Goal: Task Accomplishment & Management: Manage account settings

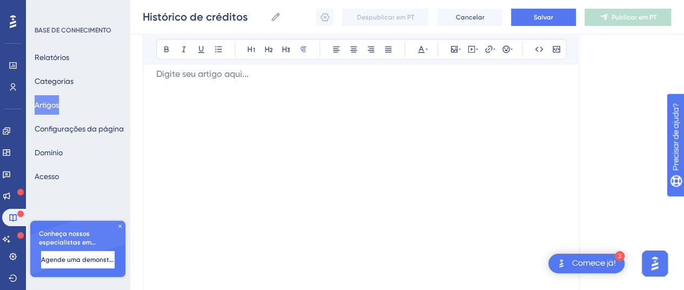
click at [356, 175] on div at bounding box center [361, 187] width 410 height 238
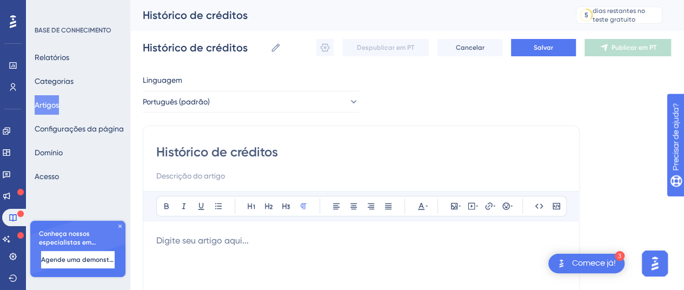
click at [250, 239] on p at bounding box center [361, 240] width 410 height 13
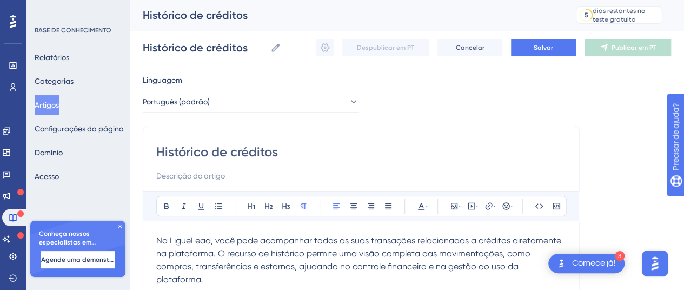
click at [244, 177] on input at bounding box center [361, 175] width 410 height 13
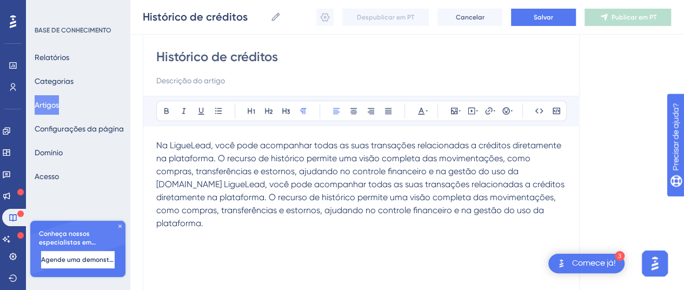
scroll to position [25, 0]
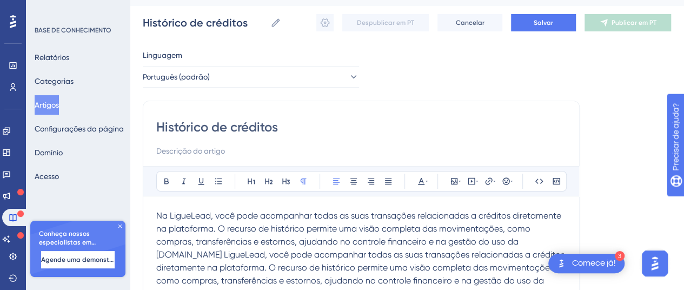
click at [203, 152] on input at bounding box center [361, 150] width 410 height 13
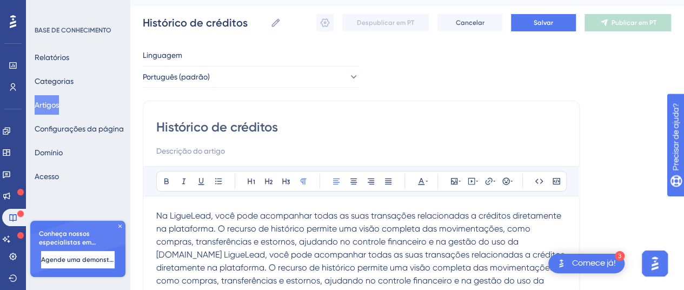
click at [203, 152] on input at bounding box center [361, 150] width 410 height 13
paste input "Na LigueLead, você pode acompanhar todas as suas transações relacionadas a créd…"
type input "Na LigueLead, você pode acompanhar todas as suas transações relacionadas a créd…"
click at [402, 226] on span "Na LigueLead, você pode acompanhar todas as suas transações relacionadas a créd…" at bounding box center [361, 254] width 410 height 88
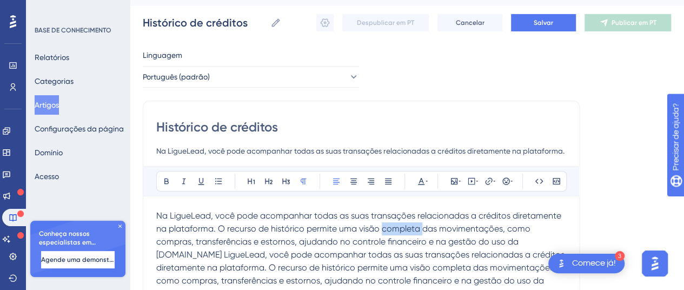
click at [402, 226] on span "Na LigueLead, você pode acompanhar todas as suas transações relacionadas a créd…" at bounding box center [361, 254] width 410 height 88
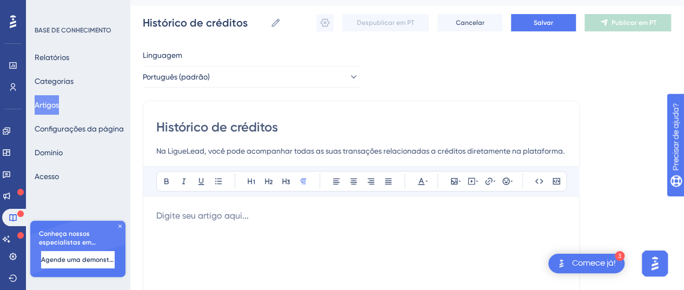
click at [368, 218] on p at bounding box center [361, 215] width 410 height 13
click at [428, 146] on input "Na LigueLead, você pode acompanhar todas as suas transações relacionadas a créd…" at bounding box center [361, 150] width 410 height 13
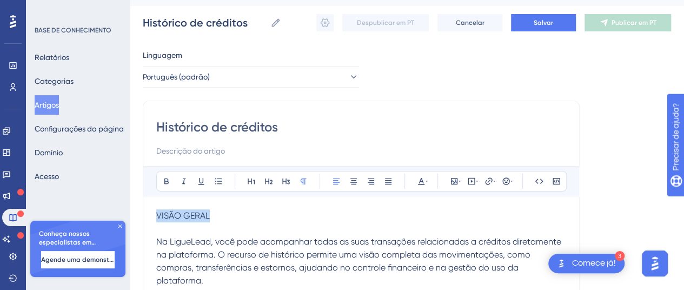
drag, startPoint x: 219, startPoint y: 218, endPoint x: 128, endPoint y: 212, distance: 92.0
click at [133, 214] on div "Desempenho Usuários Noivado Widgets Opinião Atualizações de produtos Base de co…" at bounding box center [407, 259] width 554 height 568
click at [162, 175] on button at bounding box center [166, 181] width 15 height 15
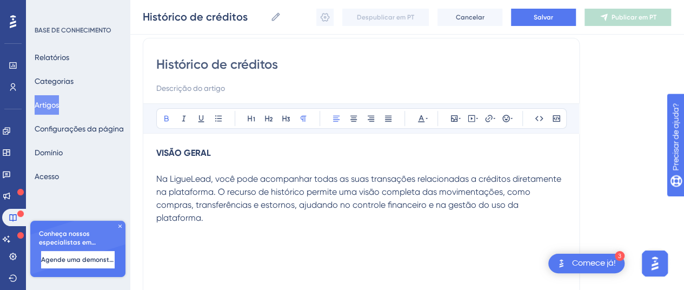
scroll to position [133, 0]
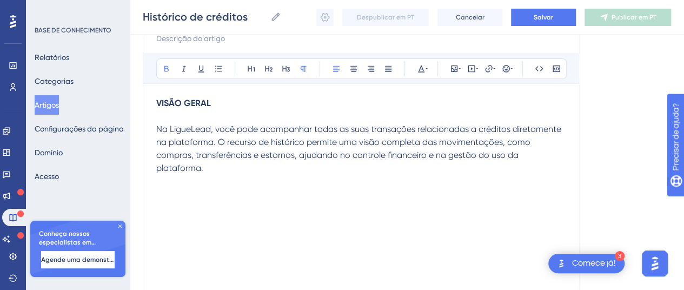
click at [572, 156] on div "Histórico de créditos Audacioso itálico Sublinhado Ponto de bala Título 1 Títul…" at bounding box center [361, 168] width 437 height 360
click at [570, 153] on div "Histórico de créditos Audacioso itálico Sublinhado Ponto de bala Título 1 Títul…" at bounding box center [361, 168] width 437 height 360
click at [553, 158] on span "Na LigueLead, você pode acompanhar todas as suas transações relacionadas a créd…" at bounding box center [359, 148] width 407 height 49
click at [565, 154] on p "Na LigueLead, você pode acompanhar todas as suas transações relacionadas a créd…" at bounding box center [361, 149] width 410 height 52
click at [252, 192] on div "VISÃO GERAL Na LigueLead, você pode acompanhar todas as suas transações relacio…" at bounding box center [361, 216] width 410 height 238
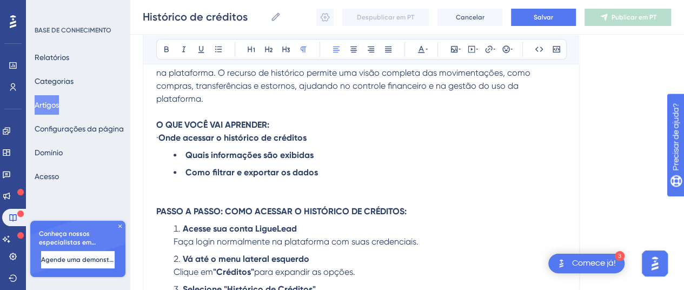
scroll to position [211, 0]
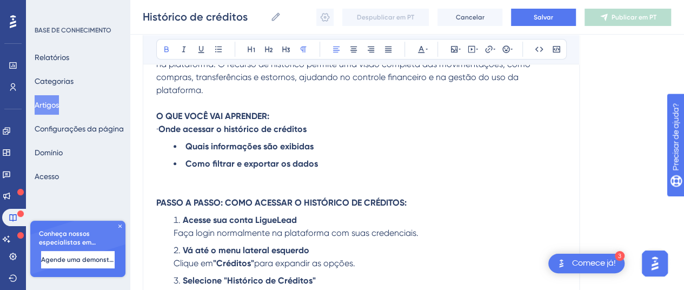
click at [278, 110] on p "O QUE VOCÊ VAI APRENDER:" at bounding box center [361, 116] width 410 height 13
click at [223, 54] on button at bounding box center [218, 49] width 15 height 15
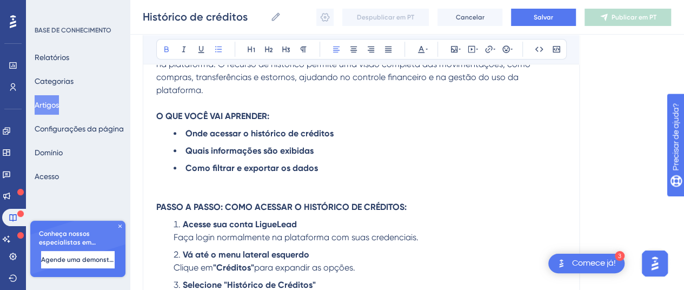
click at [347, 162] on li "Como filtrar e exportar os dados" at bounding box center [370, 168] width 392 height 13
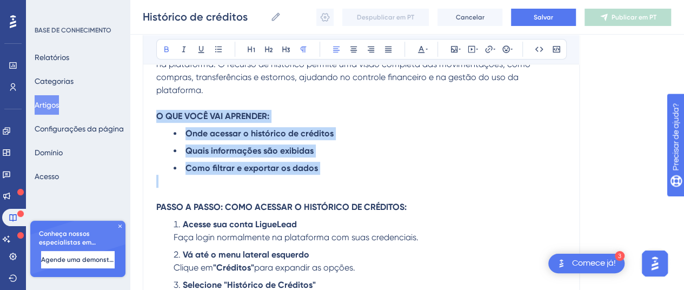
drag, startPoint x: 335, startPoint y: 161, endPoint x: 123, endPoint y: 106, distance: 218.1
click at [130, 106] on div "Desempenho Usuários Noivado Widgets Opinião Atualizações de produtos Base de co…" at bounding box center [407, 263] width 554 height 948
click at [335, 175] on p at bounding box center [361, 181] width 410 height 13
click at [353, 162] on li "Como filtrar e exportar os dados" at bounding box center [370, 168] width 392 height 13
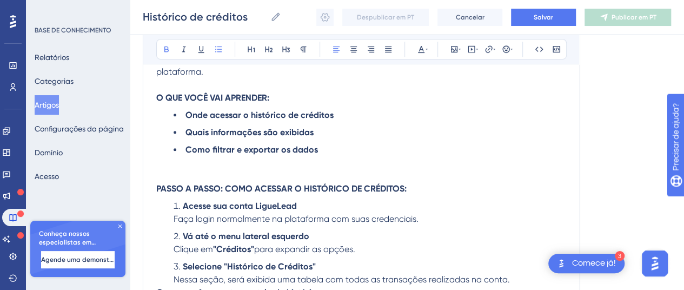
scroll to position [305, 0]
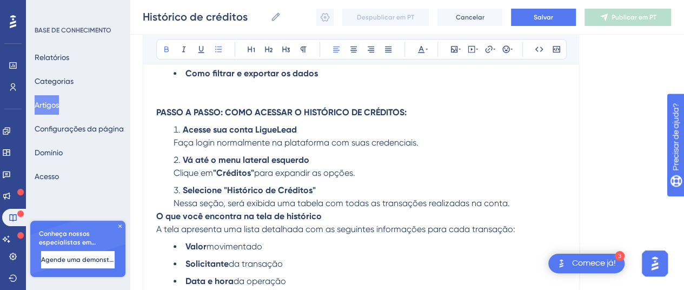
click at [535, 188] on li "Selecione "Histórico de Créditos" Nessa seção, será exibida uma tabela com toda…" at bounding box center [370, 197] width 392 height 26
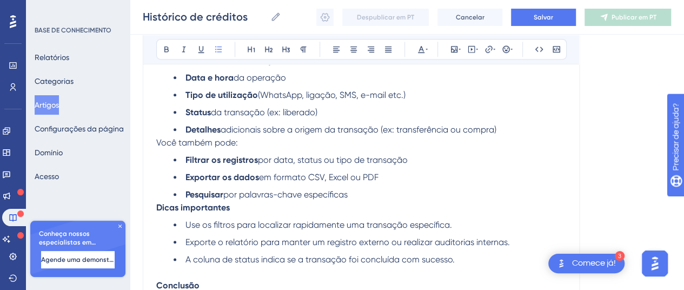
scroll to position [503, 0]
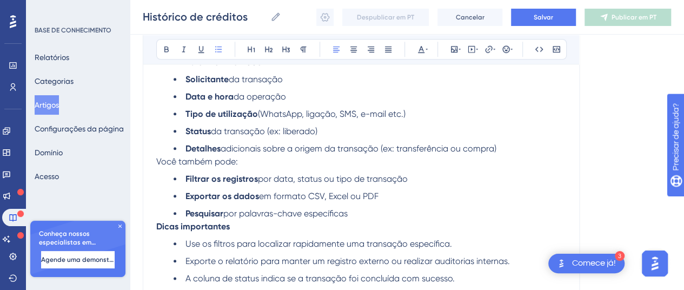
click at [501, 142] on li "Detalhes adicionais sobre a origem da transação (ex: transferência ou compra)" at bounding box center [370, 148] width 392 height 13
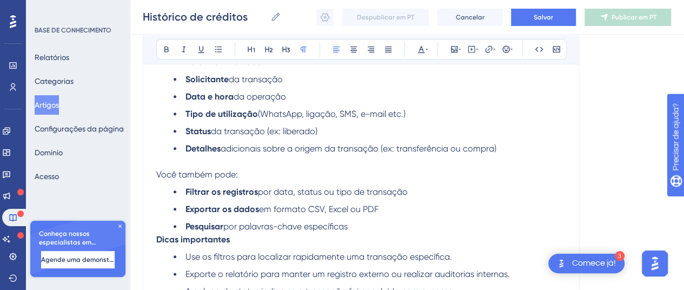
click at [375, 220] on li "Pesquisar por palavras-chave específicas" at bounding box center [370, 226] width 392 height 13
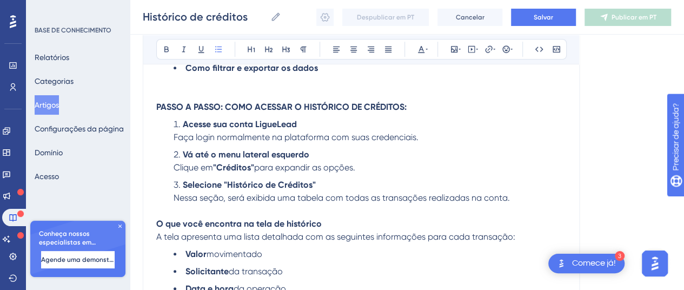
scroll to position [436, 0]
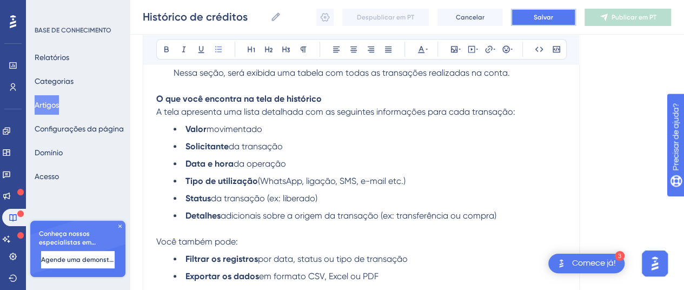
click at [543, 20] on font "Salvar" at bounding box center [542, 18] width 19 height 8
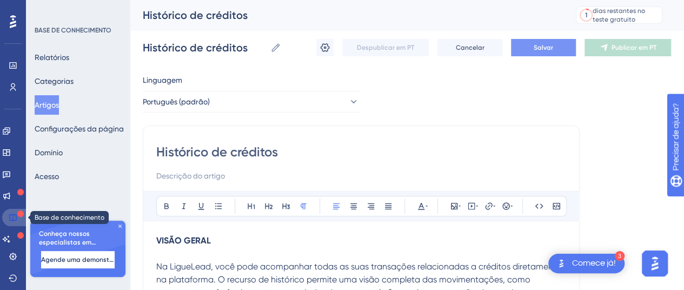
click at [14, 216] on icon at bounding box center [13, 217] width 9 height 9
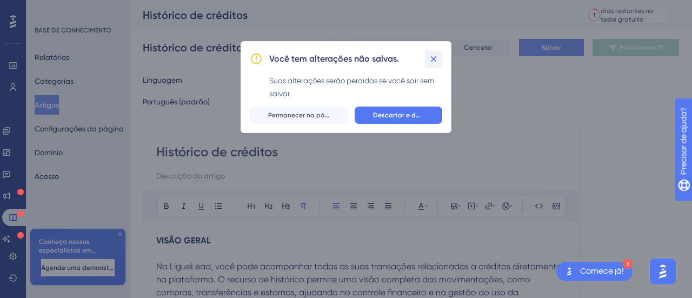
click at [435, 58] on icon at bounding box center [433, 59] width 11 height 11
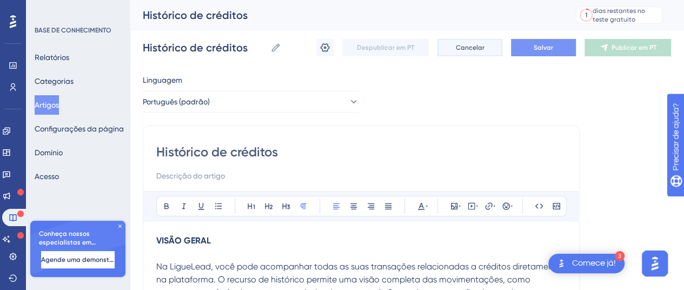
click at [494, 56] on button "Cancelar" at bounding box center [469, 47] width 65 height 17
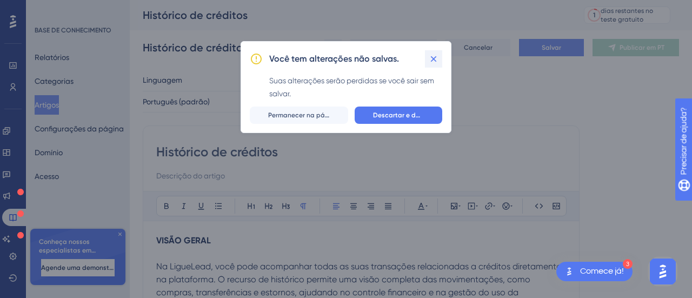
click at [438, 55] on icon at bounding box center [433, 59] width 11 height 11
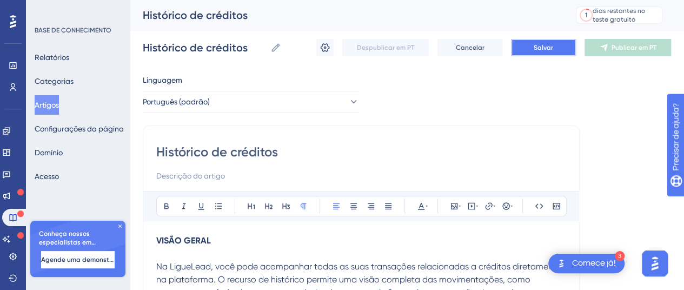
click at [537, 51] on span "Salvar" at bounding box center [542, 47] width 19 height 9
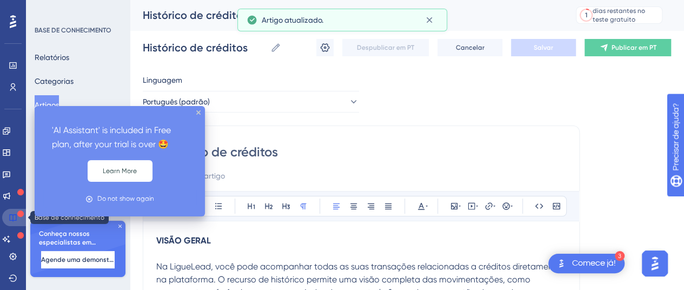
click at [11, 217] on icon at bounding box center [13, 217] width 9 height 9
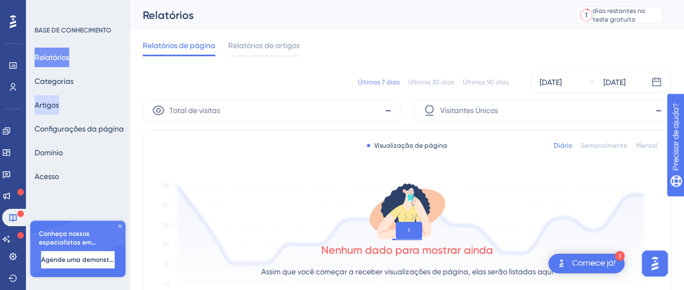
click at [59, 105] on font "Artigos" at bounding box center [47, 105] width 24 height 9
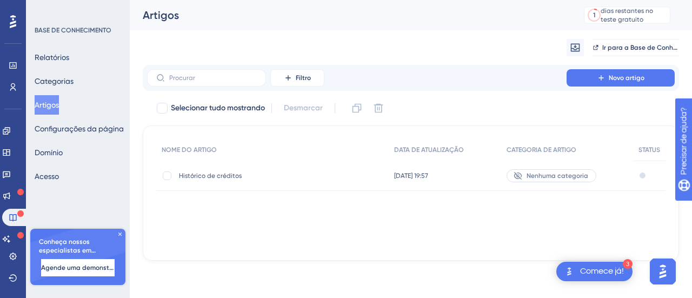
click at [538, 170] on div "Nenhuma categoria" at bounding box center [551, 175] width 90 height 13
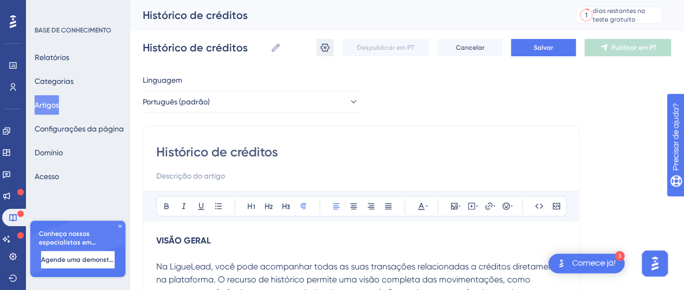
click at [323, 40] on button at bounding box center [324, 47] width 17 height 17
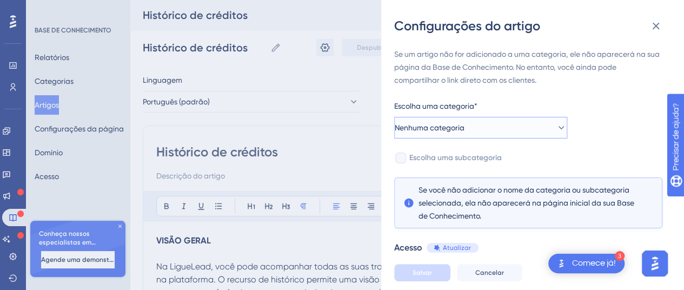
click at [453, 122] on span "Nenhuma categoria" at bounding box center [430, 127] width 70 height 13
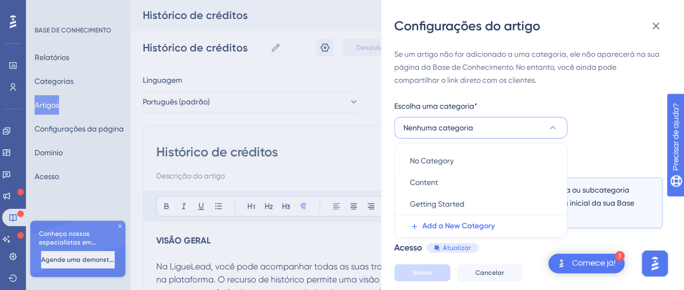
scroll to position [41, 0]
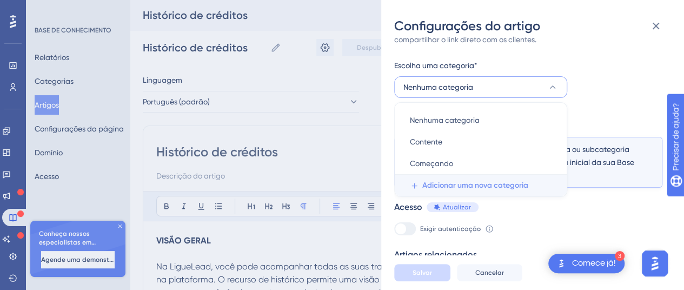
click at [459, 182] on font "Adicionar uma nova categoria" at bounding box center [475, 185] width 106 height 9
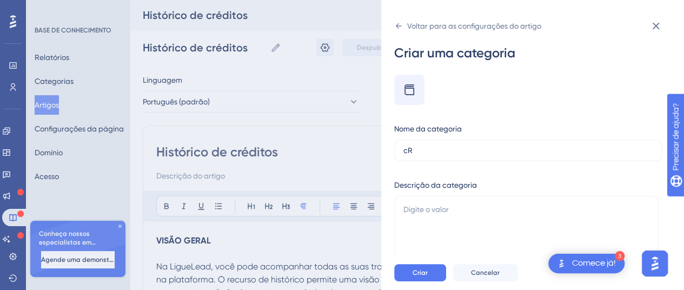
type input "c"
type input "Créditos"
click at [419, 276] on font "Criar" at bounding box center [419, 273] width 15 height 8
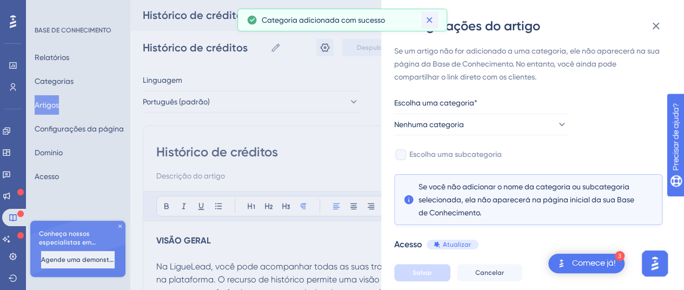
click at [432, 23] on icon at bounding box center [429, 20] width 11 height 11
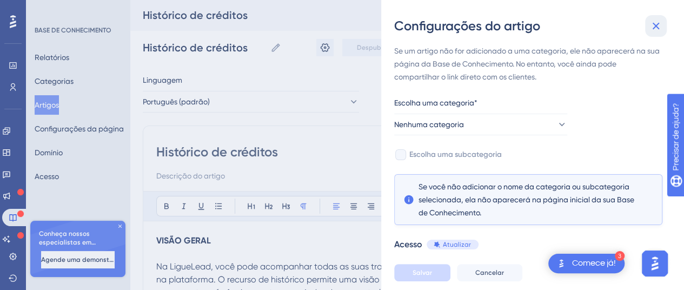
click at [652, 29] on icon at bounding box center [655, 26] width 7 height 7
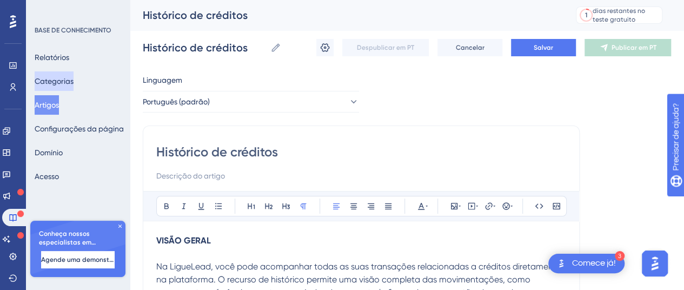
click at [64, 83] on font "Categorias" at bounding box center [54, 81] width 39 height 9
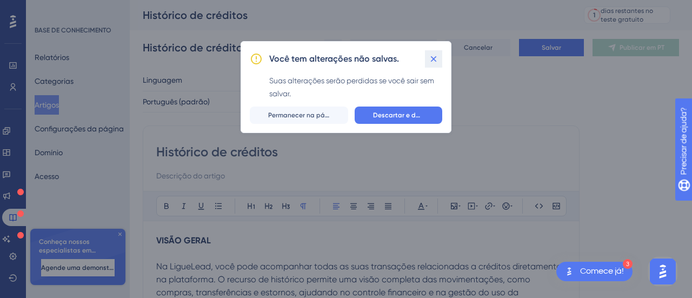
click at [433, 54] on icon at bounding box center [433, 59] width 11 height 11
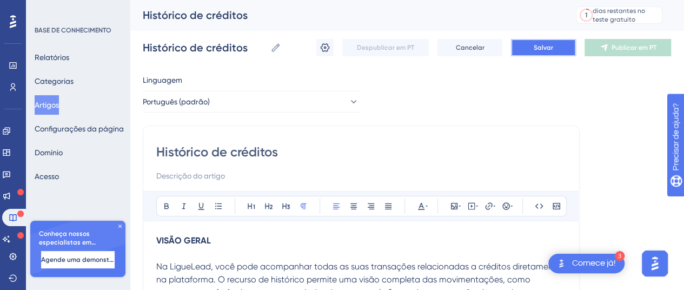
click at [520, 48] on button "Salvar" at bounding box center [543, 47] width 65 height 17
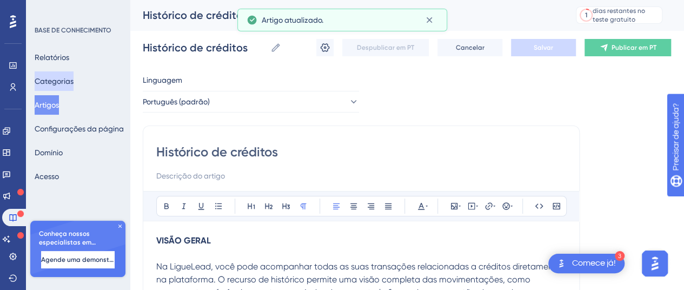
click at [61, 89] on button "Categorias" at bounding box center [54, 80] width 39 height 19
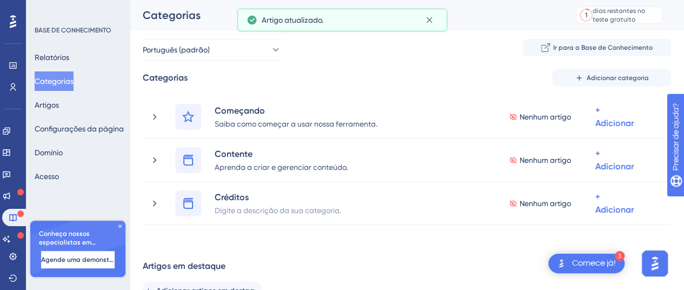
click at [259, 246] on div "Categorias Adicionar categoria Começando Saiba como começar a usar nossa ferram…" at bounding box center [407, 231] width 528 height 324
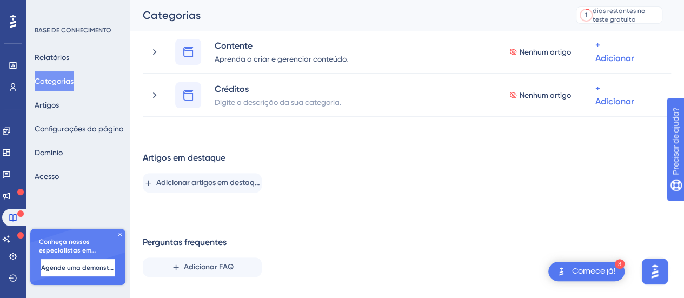
scroll to position [76, 0]
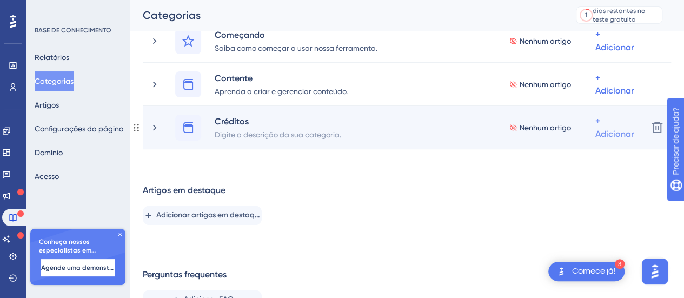
click at [611, 52] on font "+ Adicionar" at bounding box center [614, 40] width 38 height 23
click at [589, 181] on font "Adicionar artigos" at bounding box center [570, 184] width 59 height 9
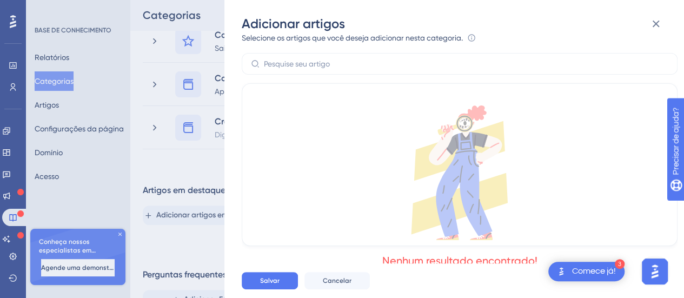
scroll to position [0, 0]
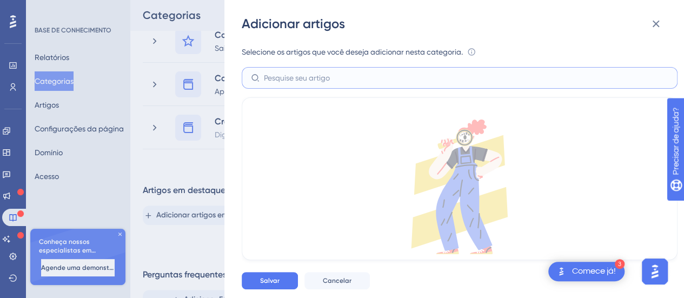
click at [331, 82] on input "text" at bounding box center [466, 78] width 404 height 12
type input "c"
type input "histórico"
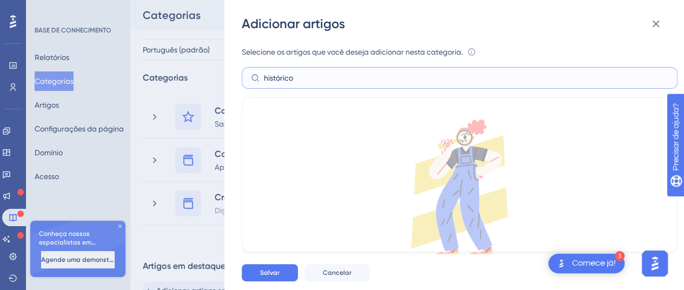
click at [348, 74] on input "histórico" at bounding box center [466, 78] width 404 height 12
click at [253, 74] on icon at bounding box center [255, 78] width 9 height 9
click at [264, 74] on input "histórico" at bounding box center [466, 78] width 404 height 12
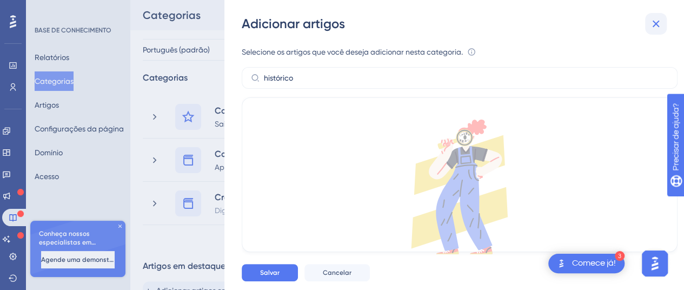
click at [662, 23] on button at bounding box center [656, 24] width 22 height 22
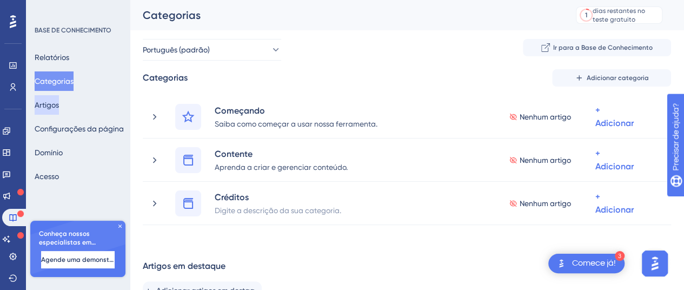
click at [59, 101] on font "Artigos" at bounding box center [47, 105] width 24 height 9
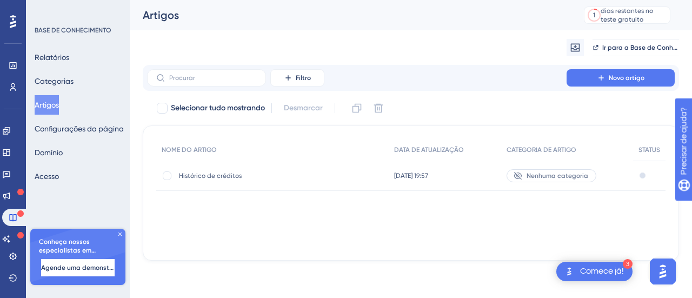
click at [521, 175] on icon at bounding box center [517, 175] width 9 height 9
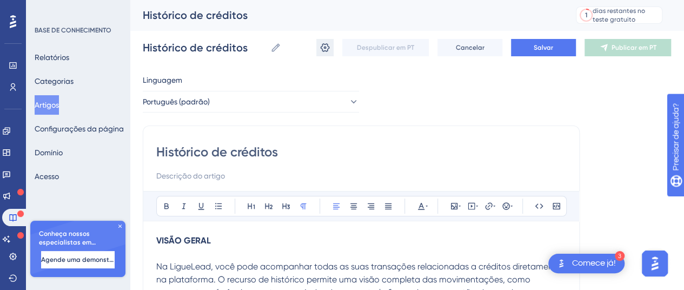
click at [330, 49] on icon at bounding box center [324, 47] width 11 height 11
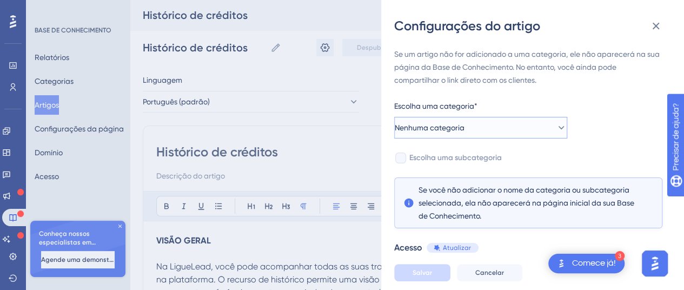
click at [486, 130] on button "Nenhuma categoria" at bounding box center [480, 128] width 173 height 22
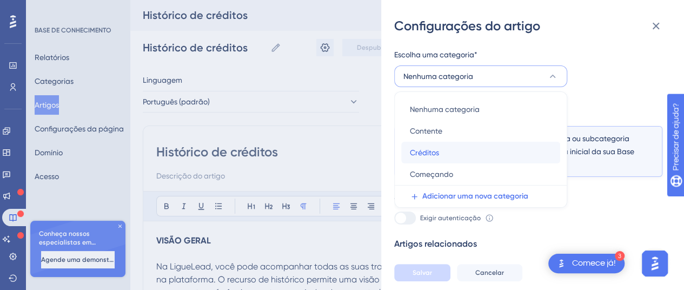
click at [431, 148] on font "Créditos" at bounding box center [424, 152] width 29 height 9
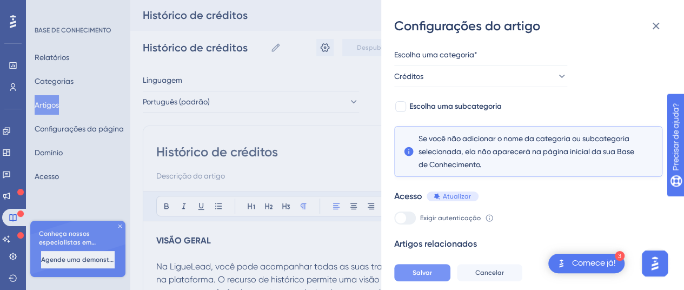
click at [434, 280] on button "Salvar" at bounding box center [422, 272] width 56 height 17
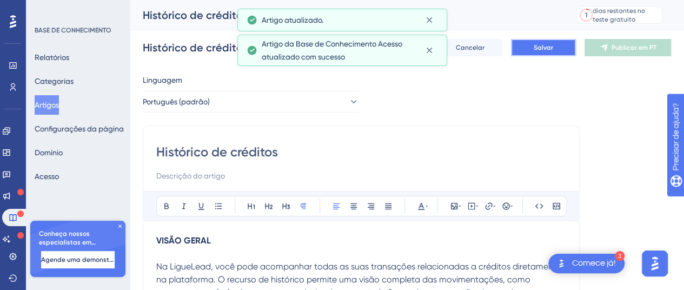
click at [549, 46] on font "Salvar" at bounding box center [542, 48] width 19 height 8
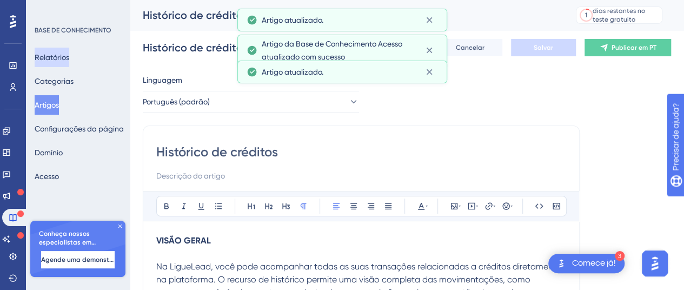
click at [62, 56] on font "Relatórios" at bounding box center [52, 57] width 35 height 9
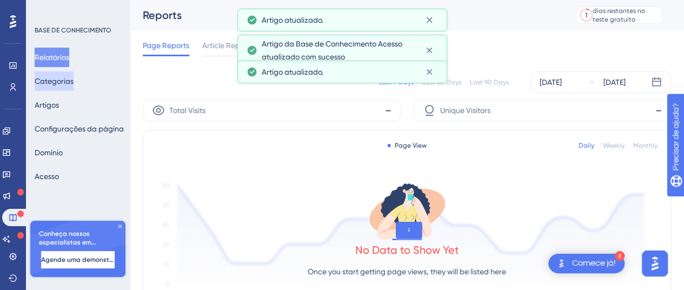
click at [63, 83] on font "Categorias" at bounding box center [54, 81] width 39 height 9
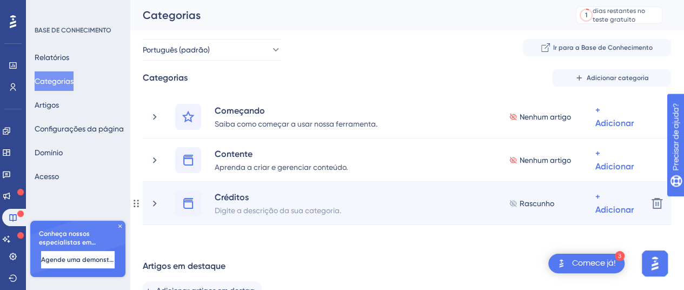
click at [543, 203] on font "Rascunho" at bounding box center [536, 203] width 35 height 9
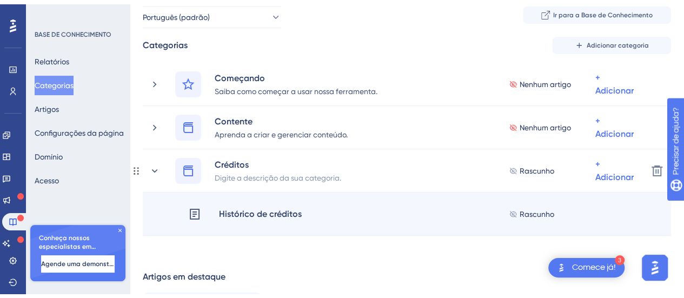
scroll to position [54, 0]
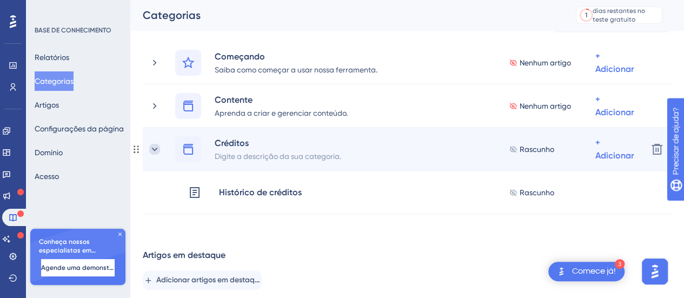
click at [153, 154] on icon at bounding box center [154, 149] width 11 height 11
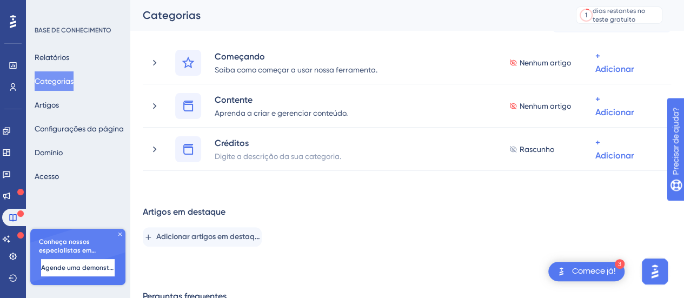
click at [120, 233] on icon at bounding box center [120, 234] width 6 height 6
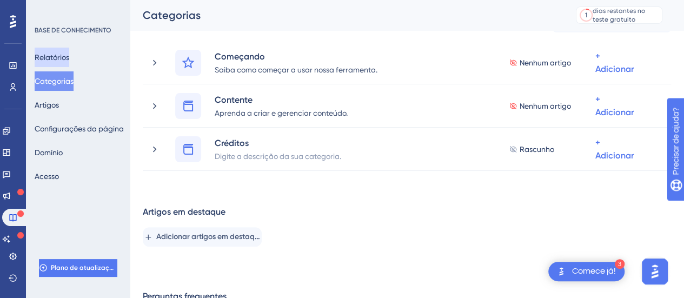
click at [47, 55] on font "Relatórios" at bounding box center [52, 57] width 35 height 9
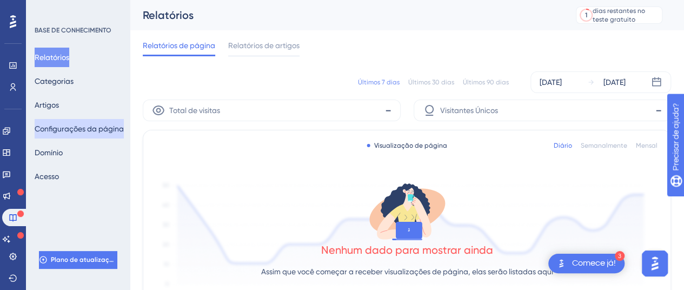
click at [65, 129] on font "Configurações da página" at bounding box center [79, 128] width 89 height 9
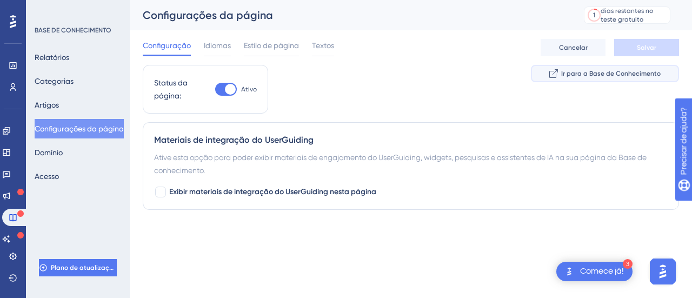
click at [614, 71] on font "Ir para a Base de Conhecimento" at bounding box center [610, 74] width 99 height 8
click at [257, 45] on font "Estilo de página" at bounding box center [271, 45] width 55 height 9
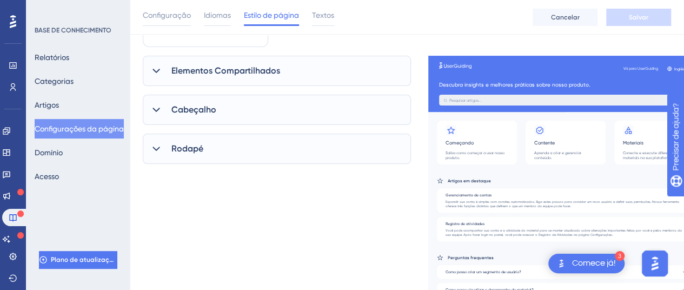
scroll to position [54, 0]
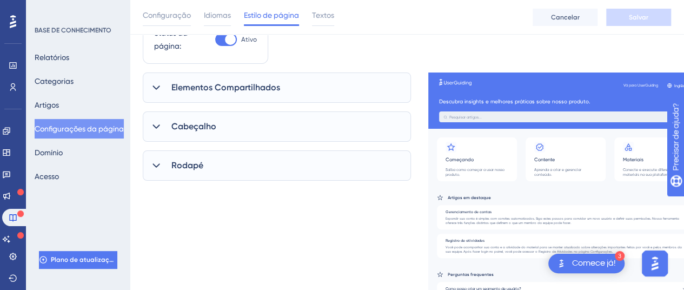
click at [222, 125] on div "Cabeçalho" at bounding box center [277, 126] width 268 height 30
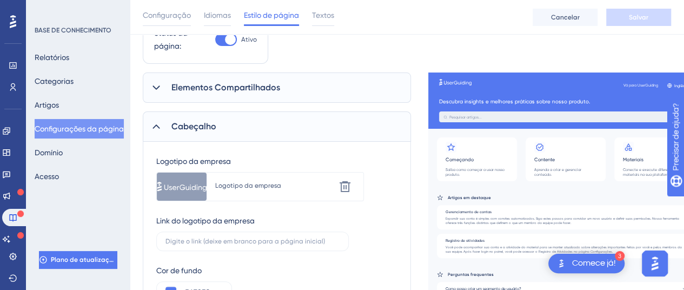
click at [222, 125] on div "Cabeçalho" at bounding box center [277, 126] width 268 height 30
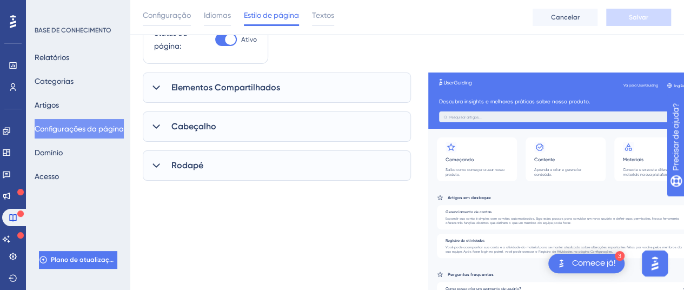
click at [233, 173] on div "Rodapé" at bounding box center [277, 165] width 268 height 30
click at [231, 172] on div "Rodapé" at bounding box center [277, 165] width 268 height 30
click at [205, 126] on font "Cabeçalho" at bounding box center [193, 126] width 45 height 10
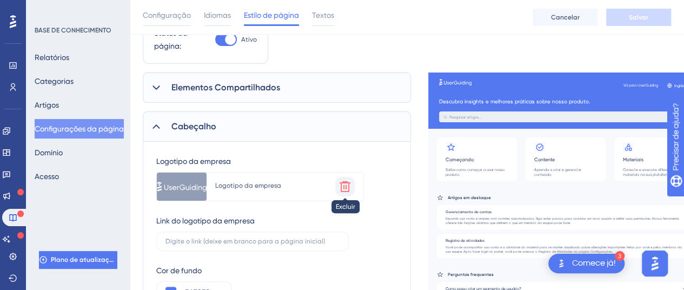
click at [342, 189] on icon at bounding box center [344, 186] width 13 height 13
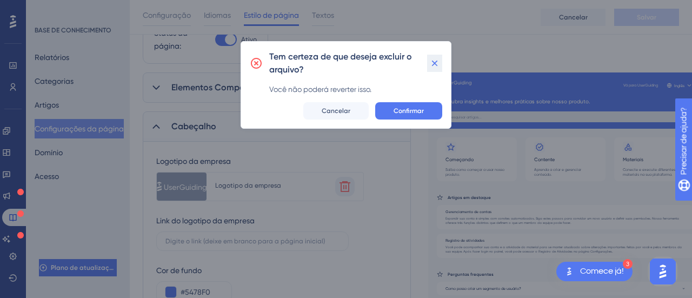
click at [434, 58] on icon at bounding box center [434, 63] width 11 height 11
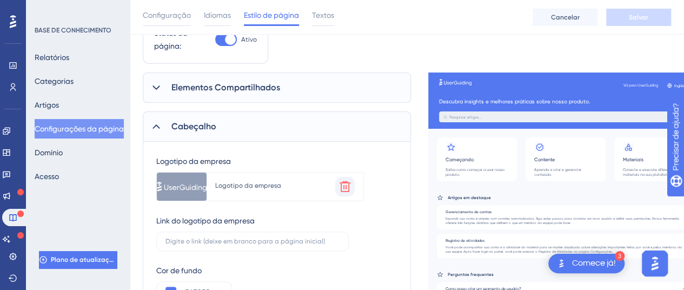
click at [221, 192] on div "Logotipo da empresa" at bounding box center [275, 186] width 120 height 19
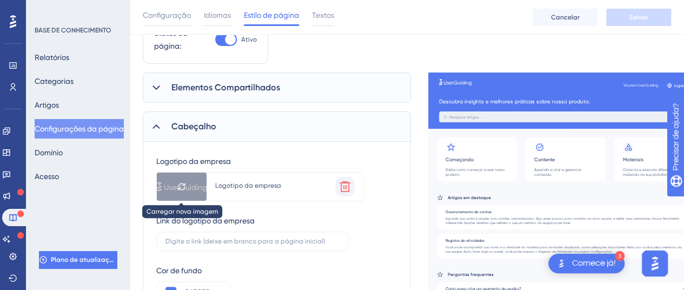
click at [183, 188] on icon at bounding box center [181, 186] width 9 height 9
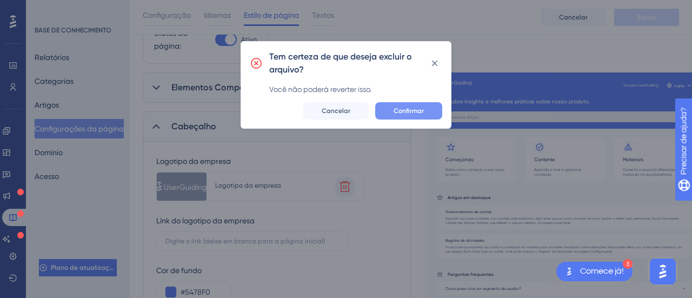
click at [425, 116] on button "Confirmar" at bounding box center [408, 110] width 67 height 17
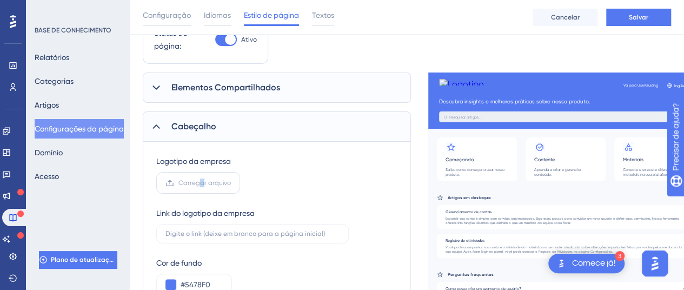
click at [201, 184] on font "Carregar arquivo" at bounding box center [204, 183] width 52 height 8
click at [195, 184] on font "Carregar arquivo" at bounding box center [204, 183] width 52 height 8
click at [231, 183] on input "Carregar arquivo" at bounding box center [231, 183] width 0 height 0
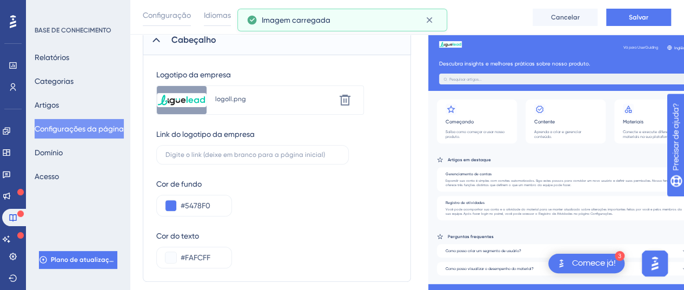
scroll to position [162, 0]
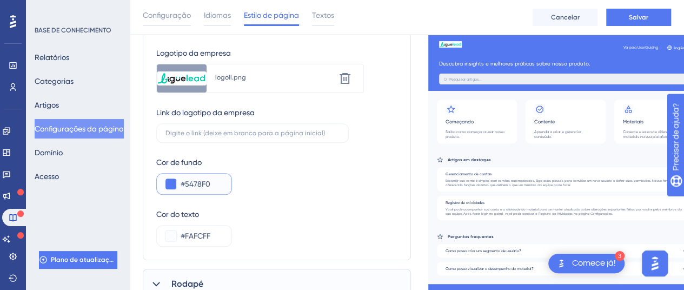
click at [198, 182] on input "#5478F0" at bounding box center [202, 183] width 42 height 13
paste input "1BCCAE"
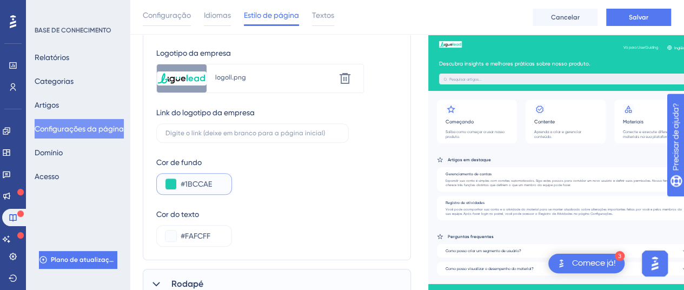
type input "#1BCCAE"
click at [290, 181] on div "Cor de fundo #1BCCAE" at bounding box center [276, 175] width 241 height 39
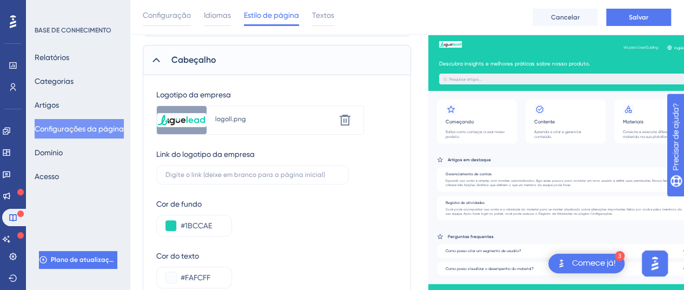
scroll to position [54, 0]
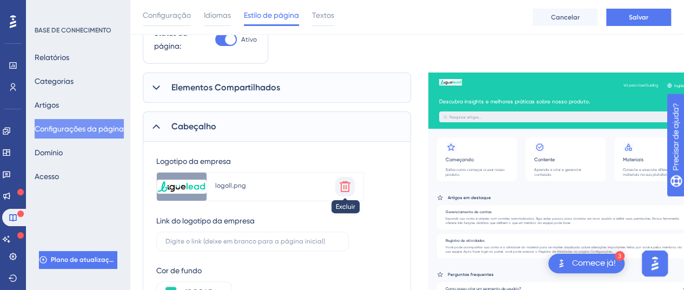
click at [348, 183] on icon at bounding box center [344, 186] width 11 height 11
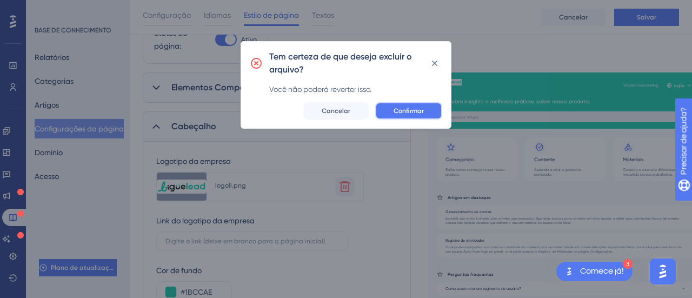
click at [415, 109] on font "Confirmar" at bounding box center [408, 111] width 30 height 8
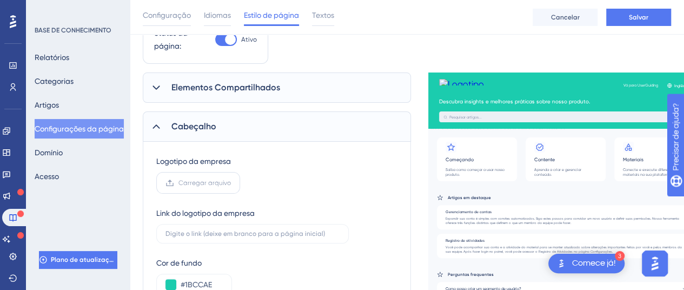
click at [189, 177] on label "Carregar arquivo" at bounding box center [198, 183] width 84 height 22
click at [231, 183] on input "Carregar arquivo" at bounding box center [231, 183] width 0 height 0
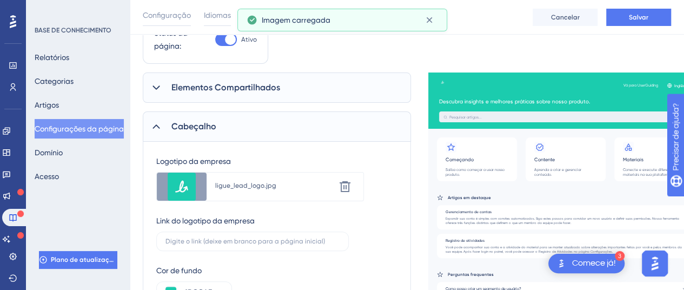
scroll to position [205, 0]
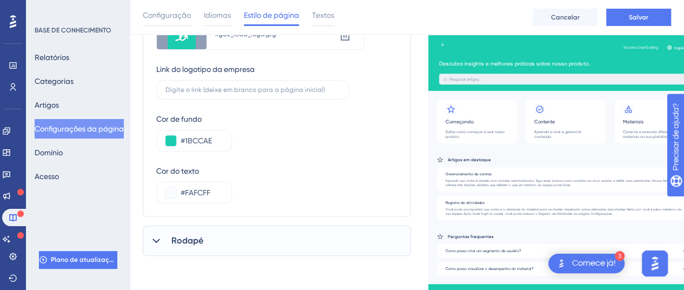
click at [164, 245] on div "Rodapé" at bounding box center [277, 240] width 268 height 30
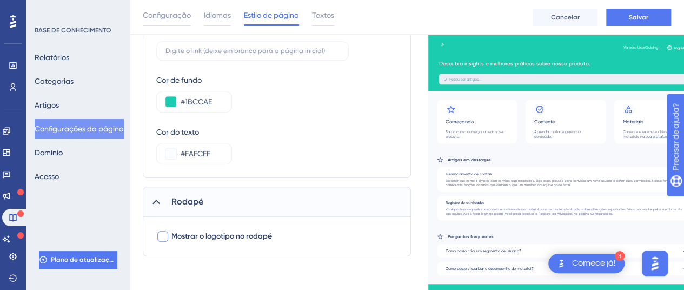
click at [263, 237] on font "Mostrar o logotipo no rodapé" at bounding box center [221, 235] width 101 height 9
click at [238, 238] on font "Mostrar o logotipo no rodapé" at bounding box center [221, 235] width 101 height 9
checkbox input "false"
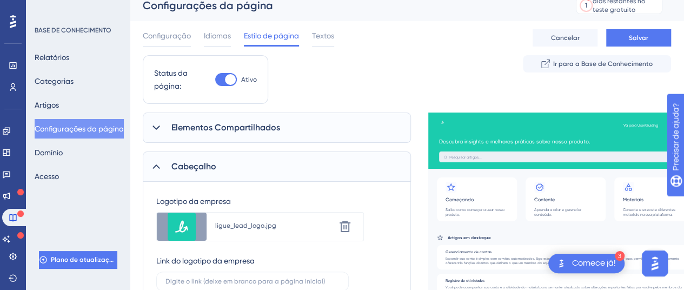
scroll to position [0, 0]
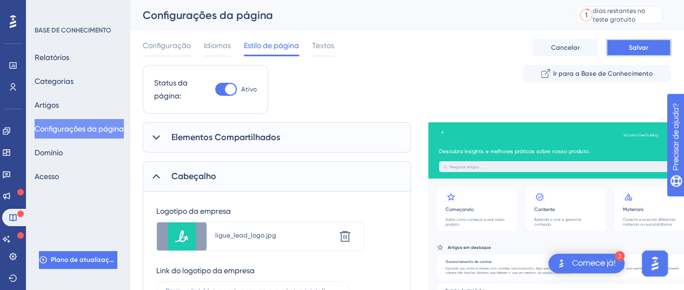
click at [623, 41] on button "Salvar" at bounding box center [638, 47] width 65 height 17
click at [599, 71] on font "Ir para a Base de Conhecimento" at bounding box center [602, 74] width 99 height 8
click at [59, 108] on font "Artigos" at bounding box center [47, 105] width 24 height 9
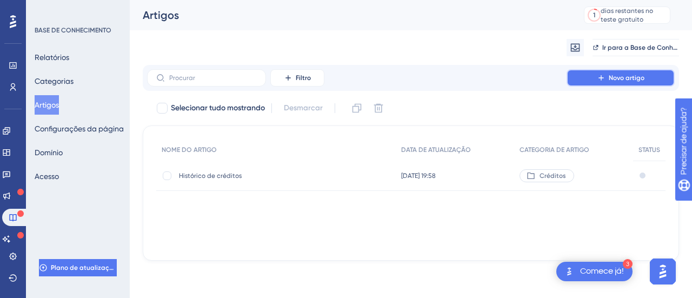
click at [627, 81] on font "Novo artigo" at bounding box center [627, 78] width 36 height 8
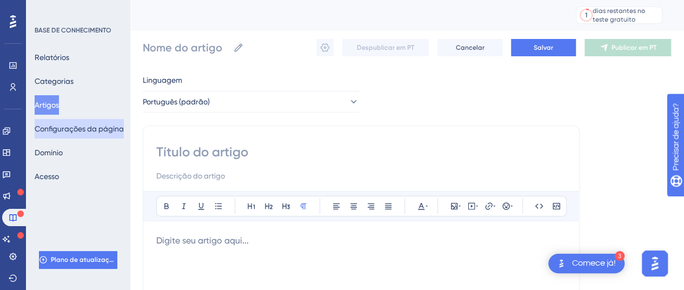
click at [62, 131] on font "Configurações da página" at bounding box center [79, 128] width 89 height 9
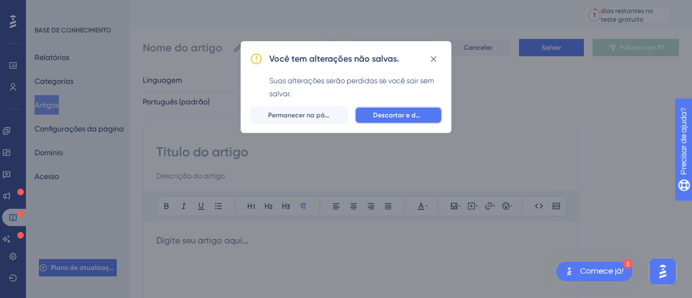
click at [386, 117] on font "Descartar e deixar" at bounding box center [402, 115] width 58 height 8
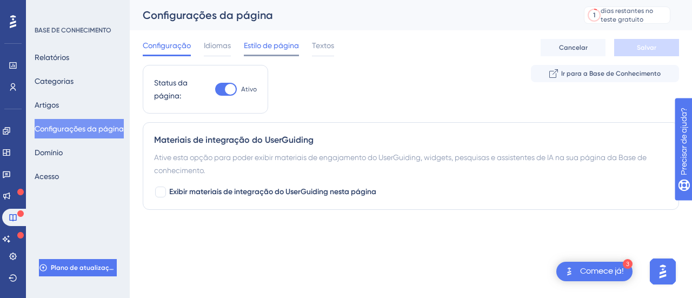
click at [271, 55] on div at bounding box center [271, 56] width 55 height 2
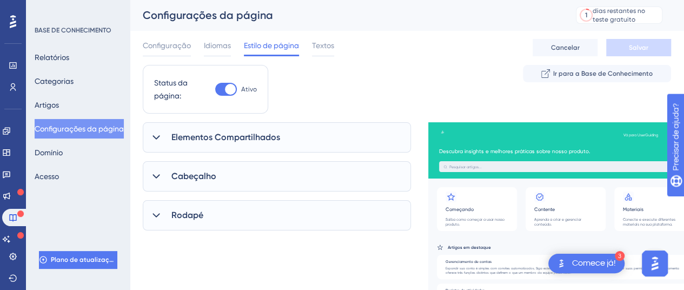
click at [277, 135] on font "Elementos Compartilhados" at bounding box center [225, 137] width 109 height 10
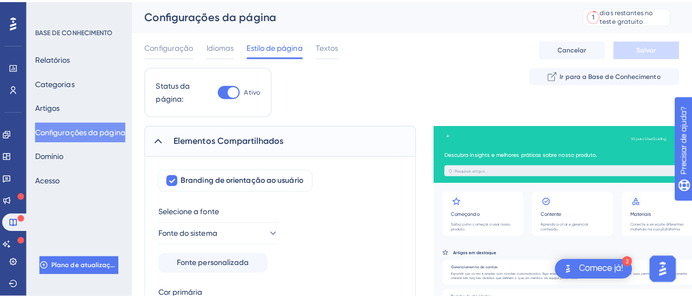
scroll to position [108, 0]
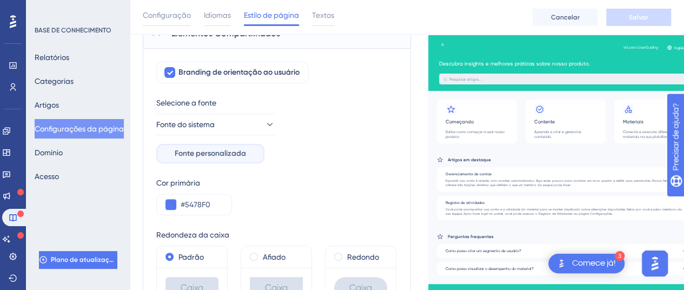
click at [243, 144] on button "Fonte personalizada" at bounding box center [210, 153] width 108 height 19
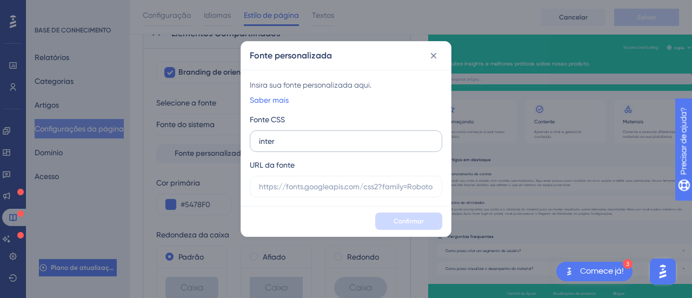
click at [345, 136] on input "inter" at bounding box center [346, 141] width 174 height 12
type input "inter"
click at [346, 138] on input "inter" at bounding box center [346, 141] width 174 height 12
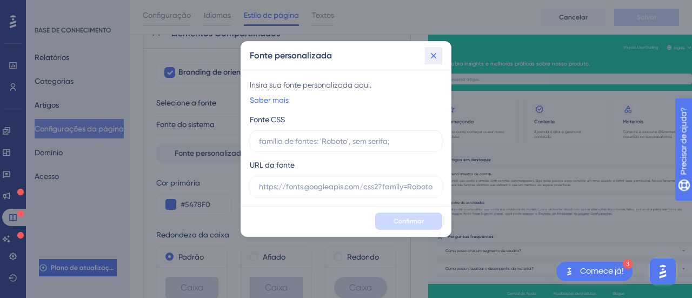
click at [438, 50] on icon at bounding box center [433, 55] width 11 height 11
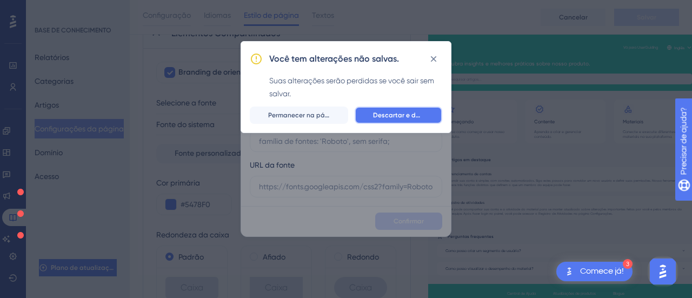
click at [421, 115] on font "Descartar e deixar" at bounding box center [402, 115] width 58 height 8
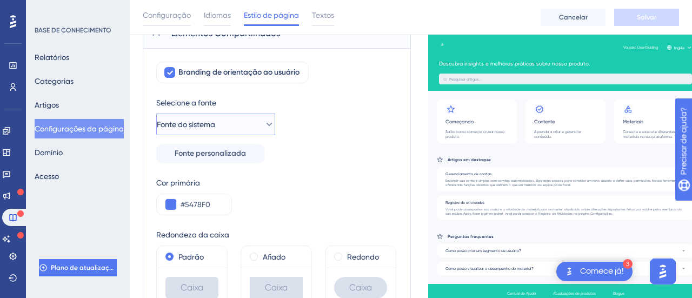
click at [264, 125] on icon at bounding box center [269, 124] width 11 height 11
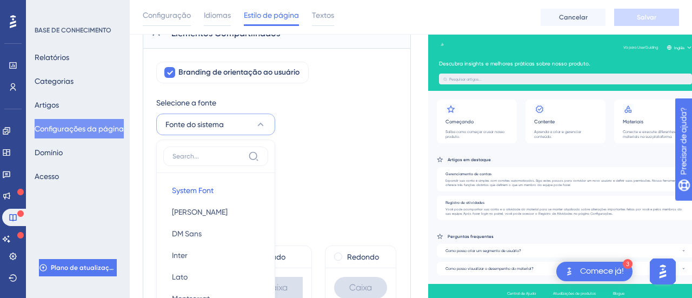
scroll to position [206, 0]
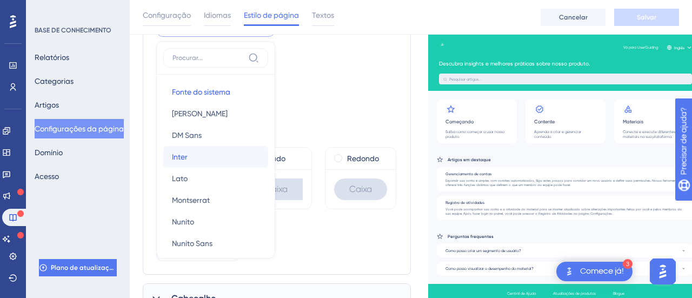
click at [189, 159] on button "Inter Inter" at bounding box center [215, 157] width 105 height 22
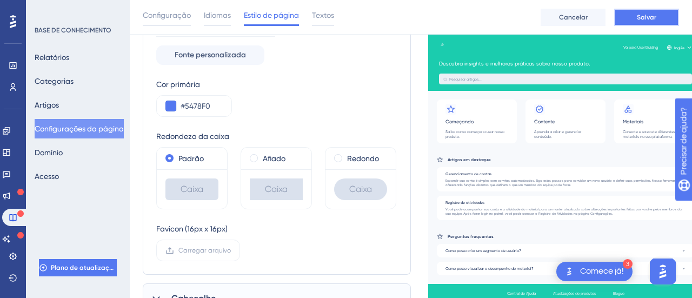
click at [629, 10] on button "Salvar" at bounding box center [646, 17] width 65 height 17
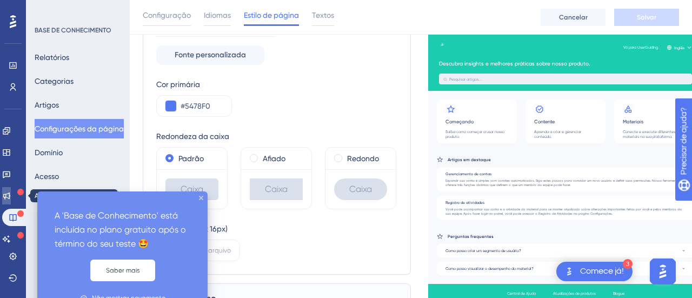
click at [11, 190] on link at bounding box center [6, 195] width 9 height 17
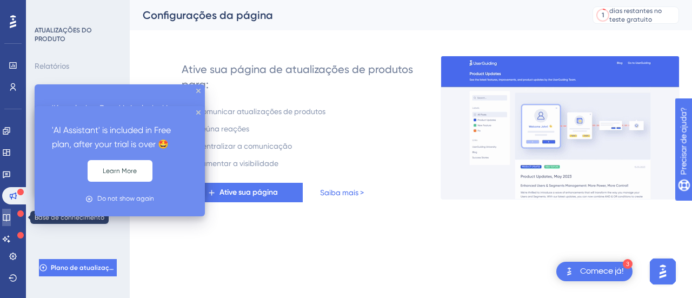
click at [11, 221] on icon at bounding box center [6, 217] width 9 height 9
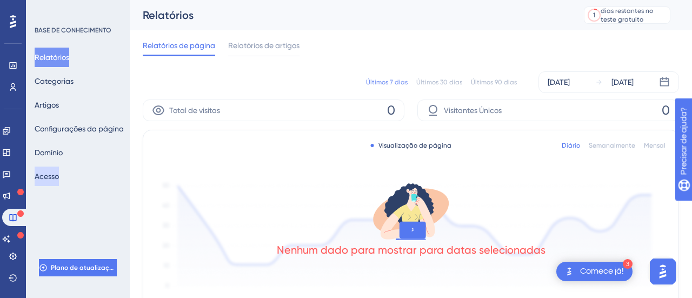
click at [53, 177] on font "Acesso" at bounding box center [47, 176] width 24 height 9
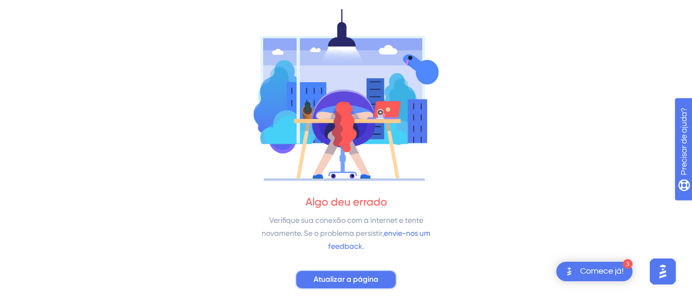
click at [339, 279] on font "Atualizar a página" at bounding box center [345, 279] width 65 height 9
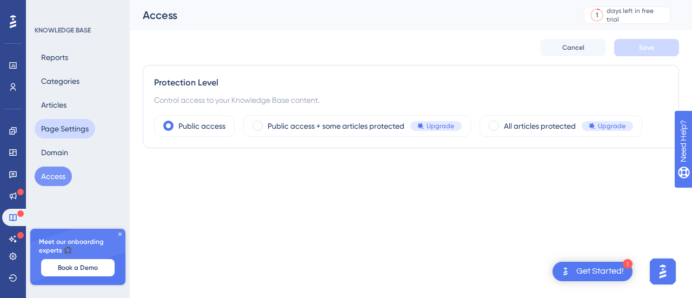
click at [71, 134] on button "Page Settings" at bounding box center [65, 128] width 61 height 19
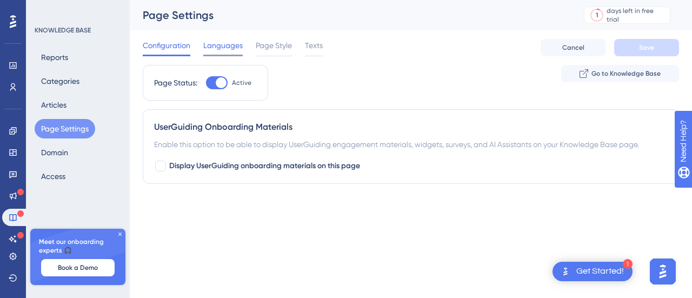
click at [214, 56] on div at bounding box center [222, 56] width 39 height 2
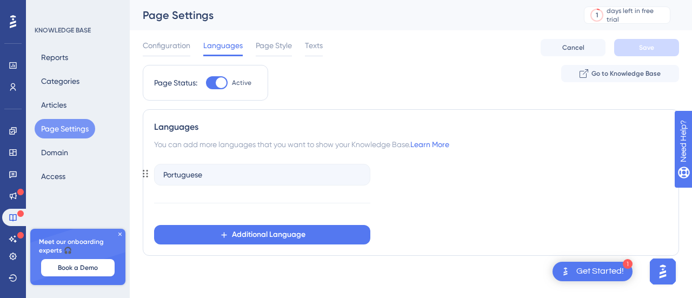
click at [224, 171] on div "Portuguese" at bounding box center [262, 175] width 216 height 22
click at [598, 72] on span "Go to Knowledge Base" at bounding box center [625, 73] width 69 height 9
